Goal: Check status: Check status

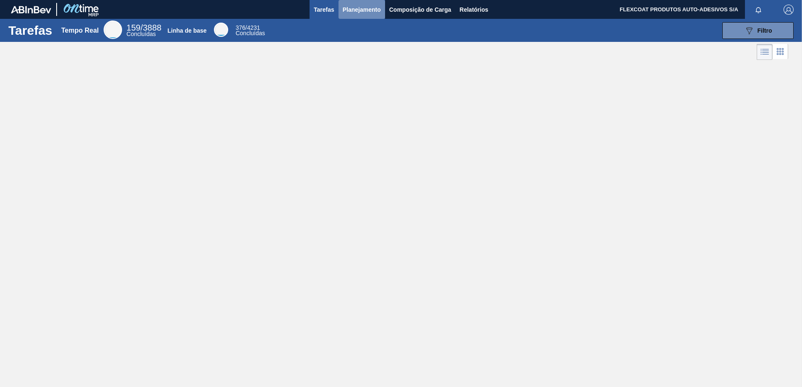
click at [352, 14] on span "Planejamento" at bounding box center [362, 10] width 38 height 10
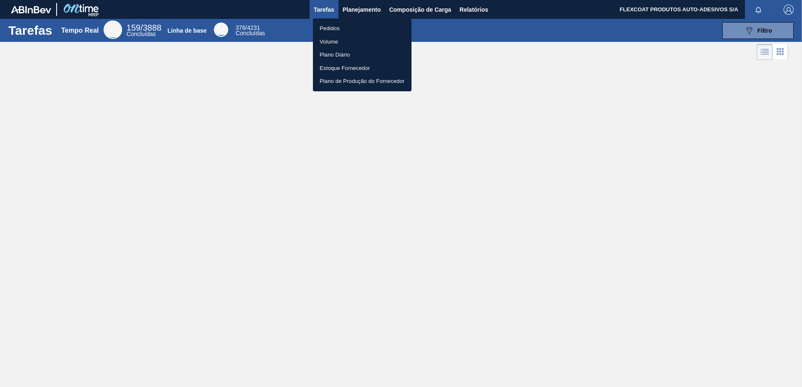
click at [338, 29] on li "Pedidos" at bounding box center [362, 28] width 99 height 13
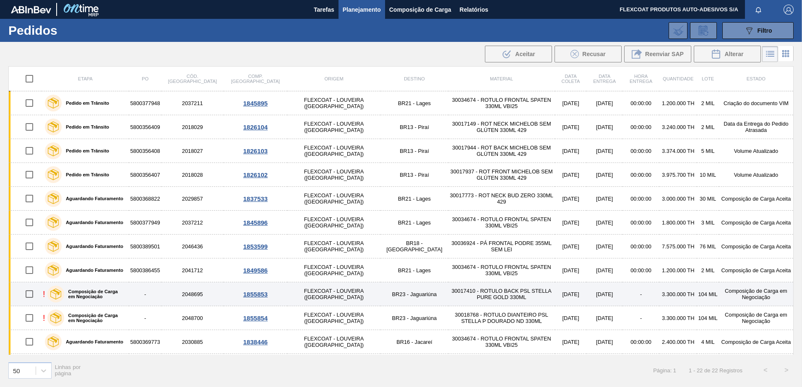
click at [82, 292] on label "Composição de Carga em Negociação" at bounding box center [95, 294] width 62 height 10
